Goal: Task Accomplishment & Management: Manage account settings

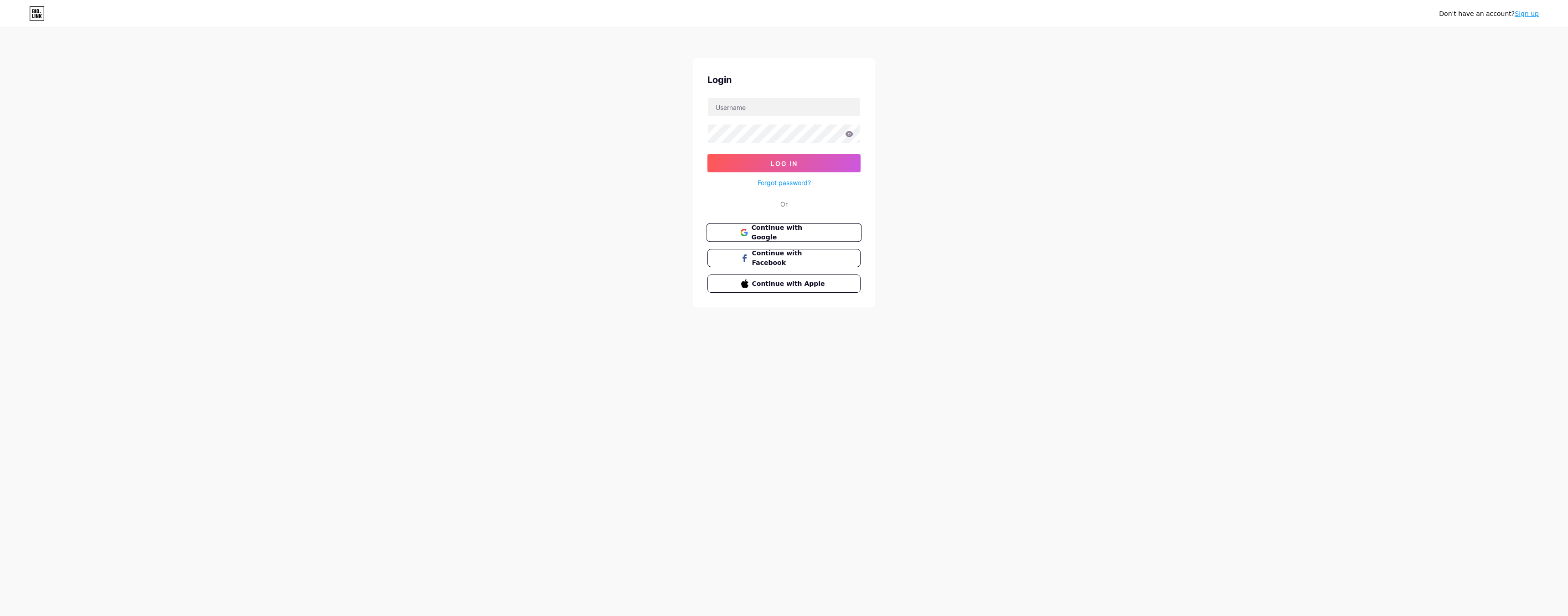
click at [754, 232] on span "Continue with Google" at bounding box center [789, 233] width 76 height 19
click at [741, 108] on input "text" at bounding box center [784, 107] width 152 height 18
type input "[EMAIL_ADDRESS][DOMAIN_NAME]"
click at [708, 154] on button "Log In" at bounding box center [784, 162] width 153 height 18
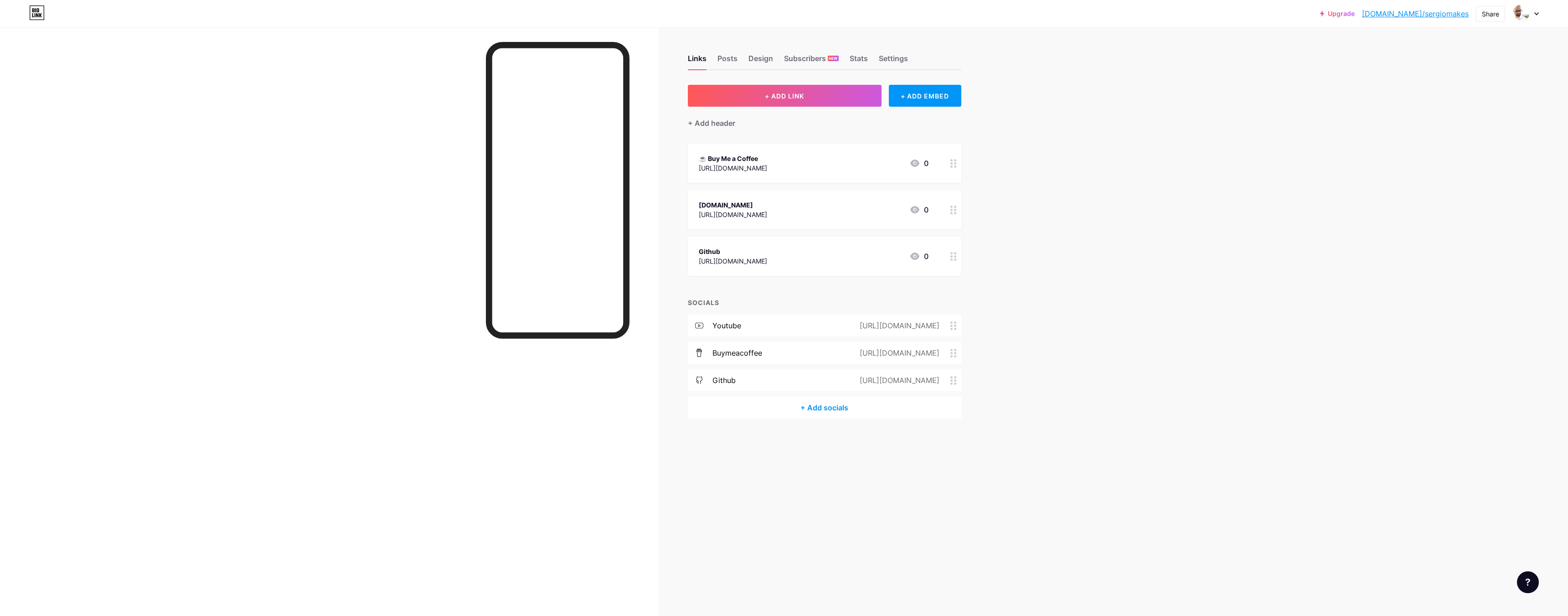
click at [418, 243] on div at bounding box center [329, 334] width 659 height 616
click at [916, 97] on div "+ ADD EMBED" at bounding box center [925, 95] width 72 height 22
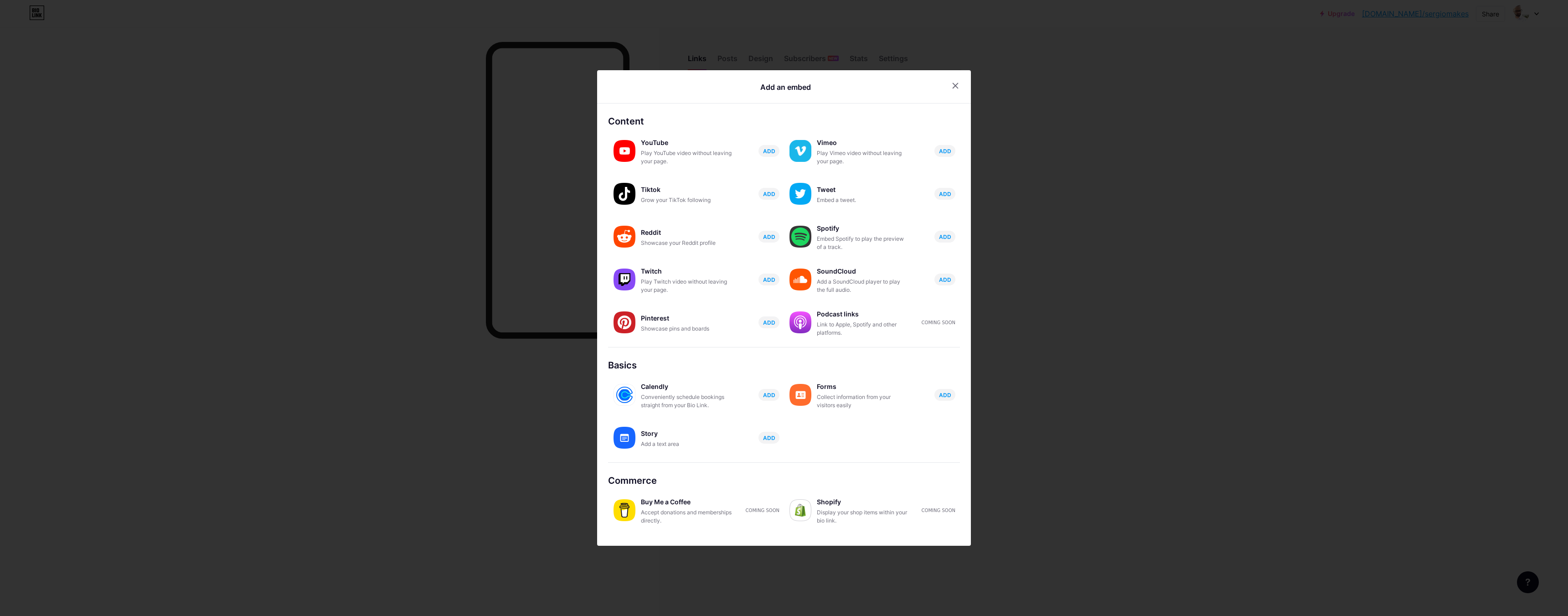
click at [824, 507] on div "Shopify" at bounding box center [862, 501] width 91 height 12
click at [667, 441] on div "Add a text area" at bounding box center [686, 444] width 91 height 9
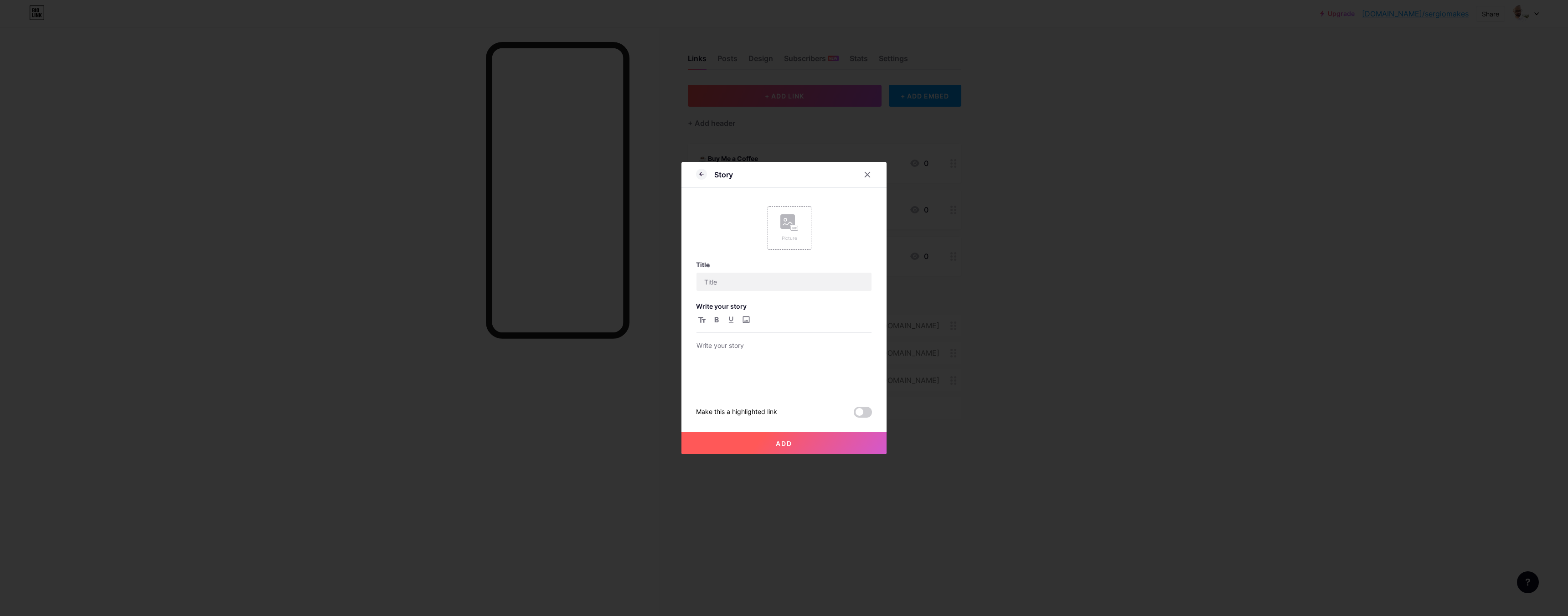
click at [663, 258] on div at bounding box center [784, 308] width 1568 height 616
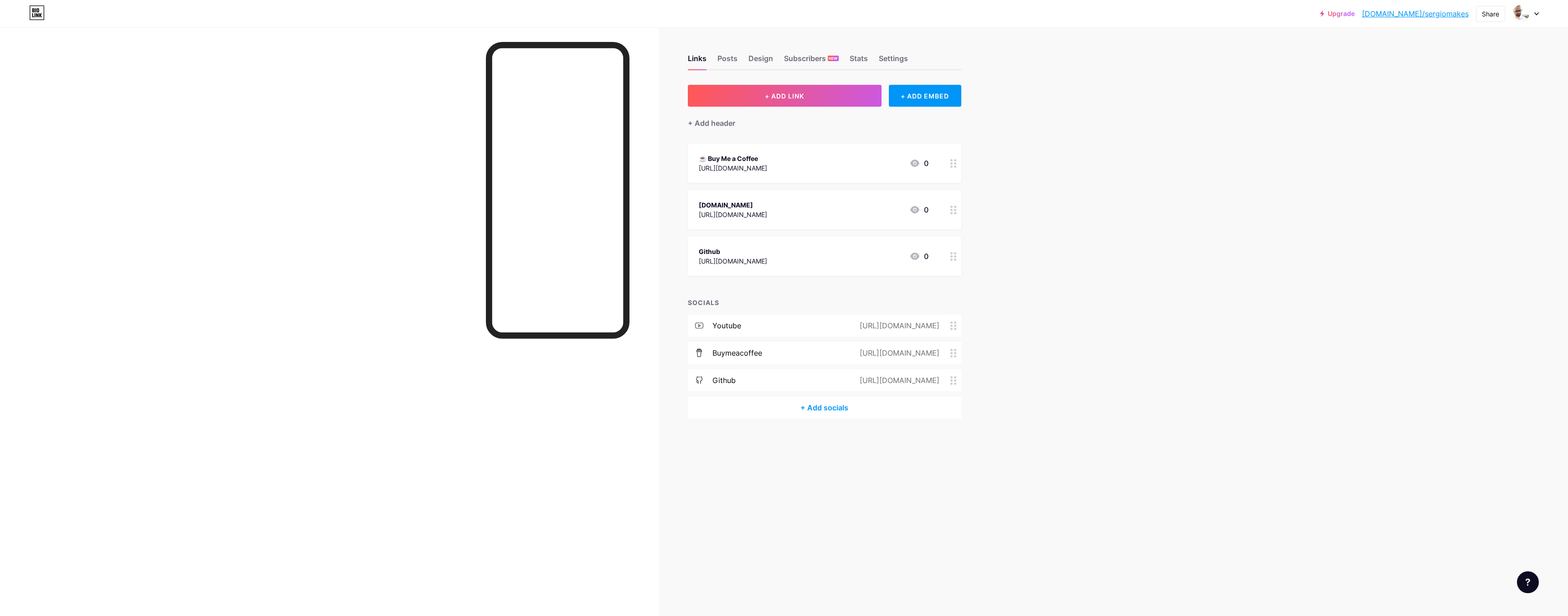
click at [762, 407] on div "+ Add socials" at bounding box center [825, 407] width 274 height 22
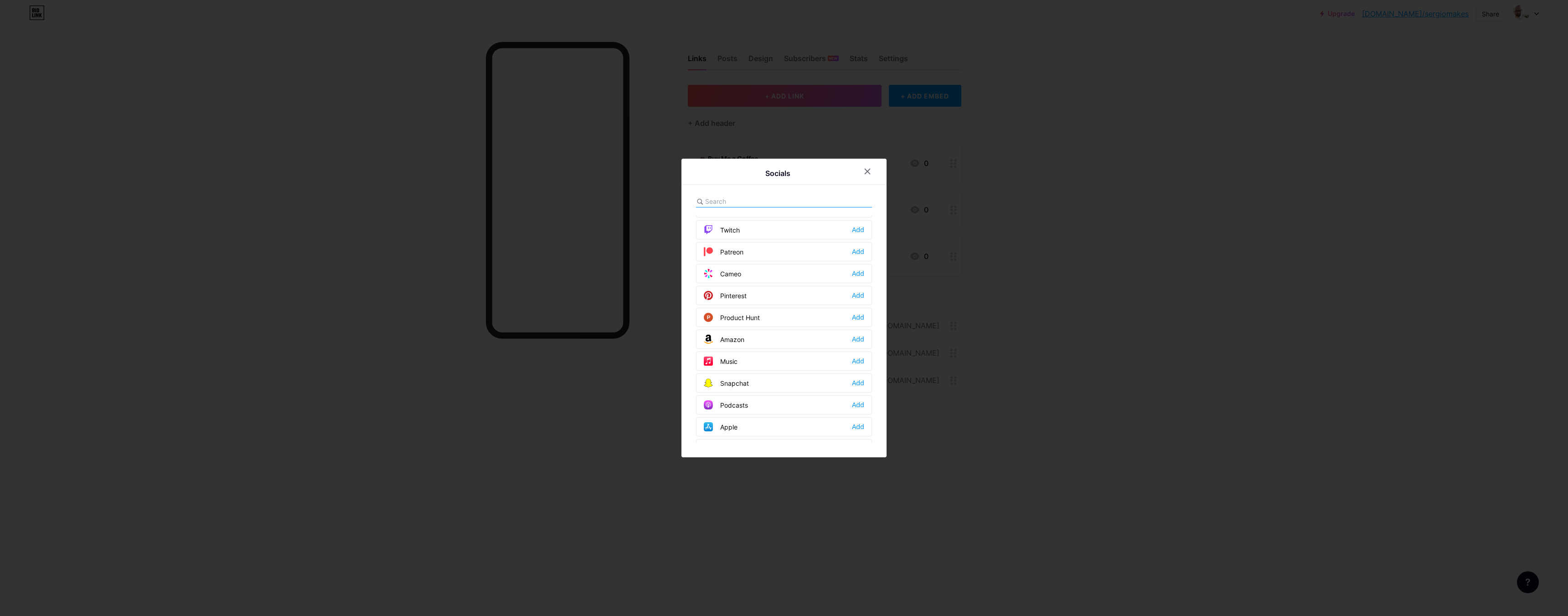
scroll to position [547, 0]
click at [1489, 28] on div at bounding box center [784, 308] width 1568 height 616
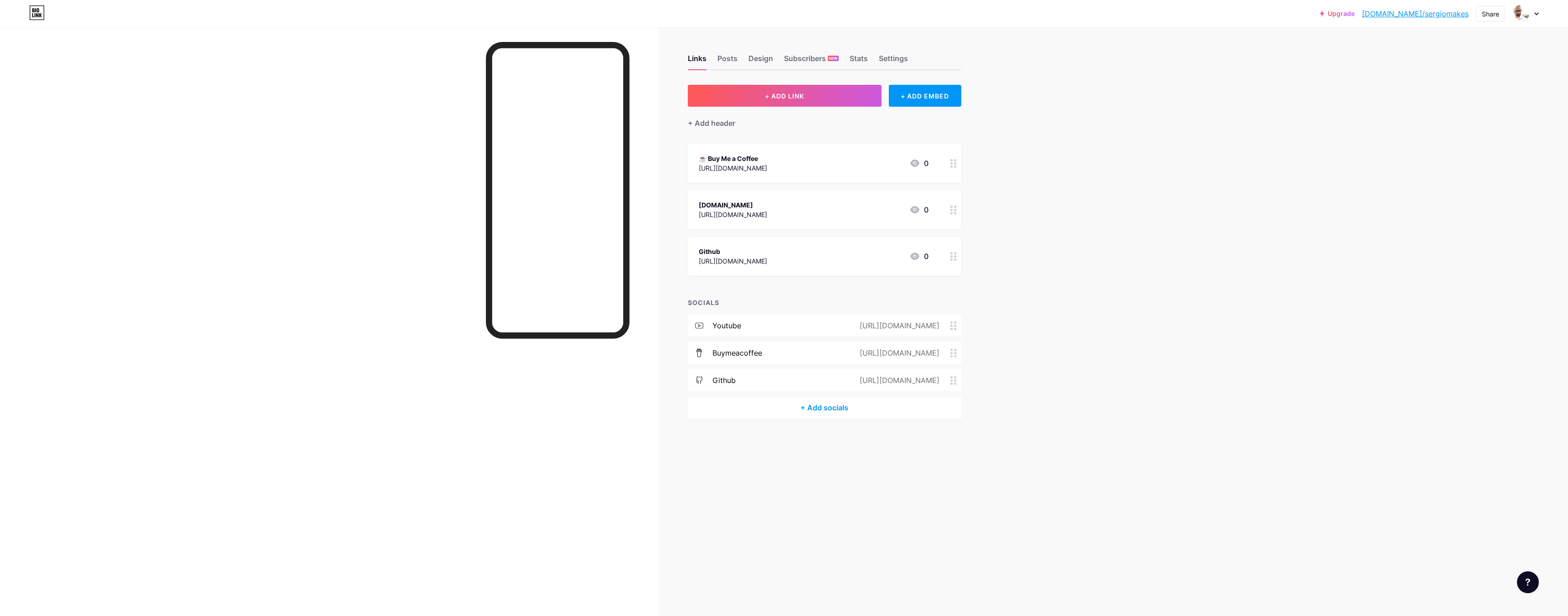
click at [1119, 239] on div "Upgrade [DOMAIN_NAME]/[PERSON_NAME]... [DOMAIN_NAME]/sergiomakes Share Switch a…" at bounding box center [784, 308] width 1568 height 616
click at [809, 478] on div "Links Posts Design Subscribers NEW Stats Settings + ADD LINK + ADD EMBED + Add …" at bounding box center [500, 308] width 1000 height 616
click at [1370, 85] on div "Upgrade [DOMAIN_NAME]/[PERSON_NAME]... [DOMAIN_NAME]/sergiomakes Share Switch a…" at bounding box center [784, 308] width 1568 height 616
